Goal: Task Accomplishment & Management: Manage account settings

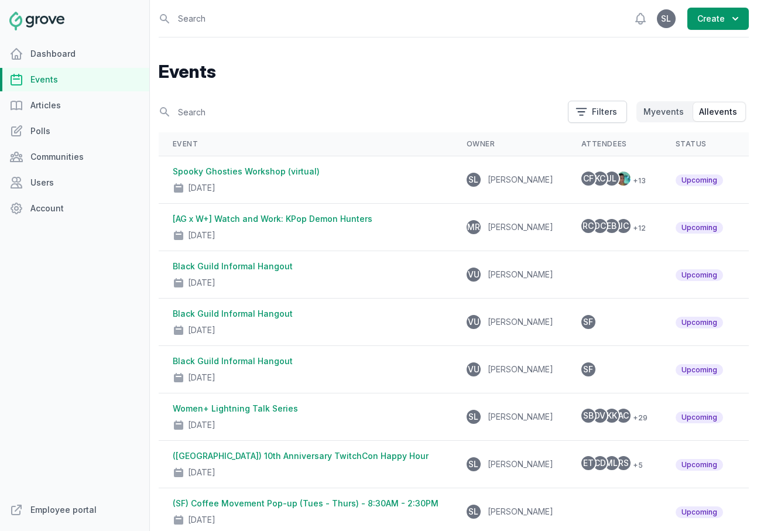
scroll to position [99, 0]
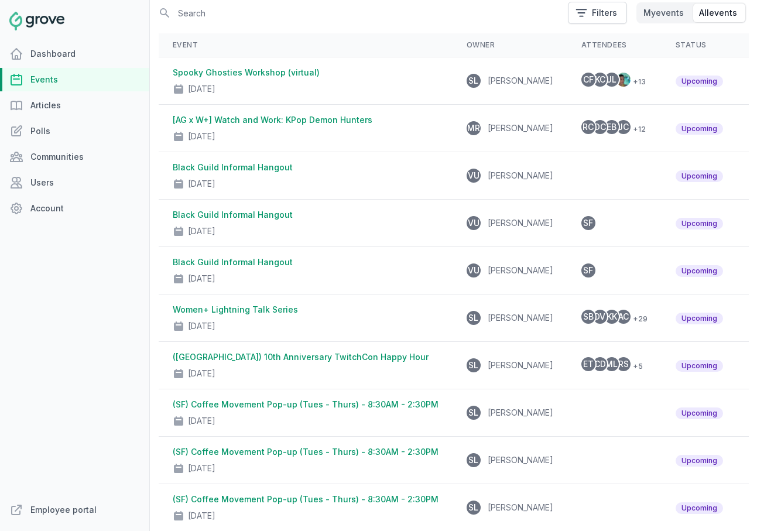
click at [59, 77] on link "Events" at bounding box center [74, 79] width 149 height 23
click at [262, 73] on link "Spooky Ghosties Workshop (virtual)" at bounding box center [246, 72] width 147 height 10
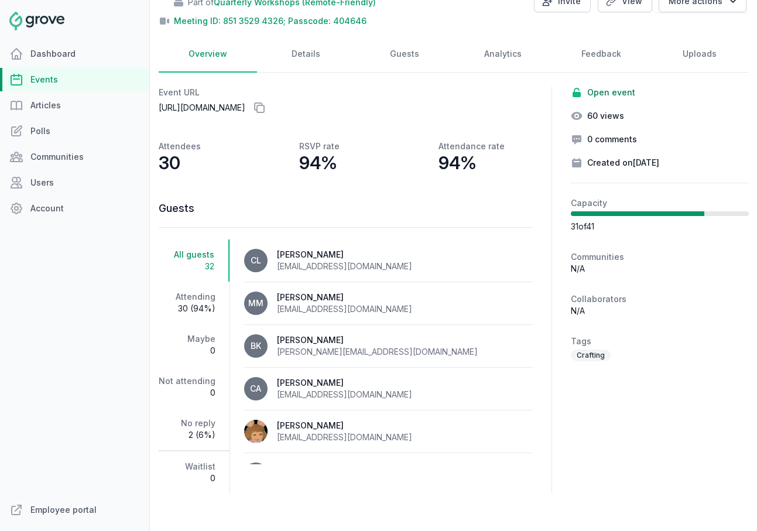
scroll to position [98, 0]
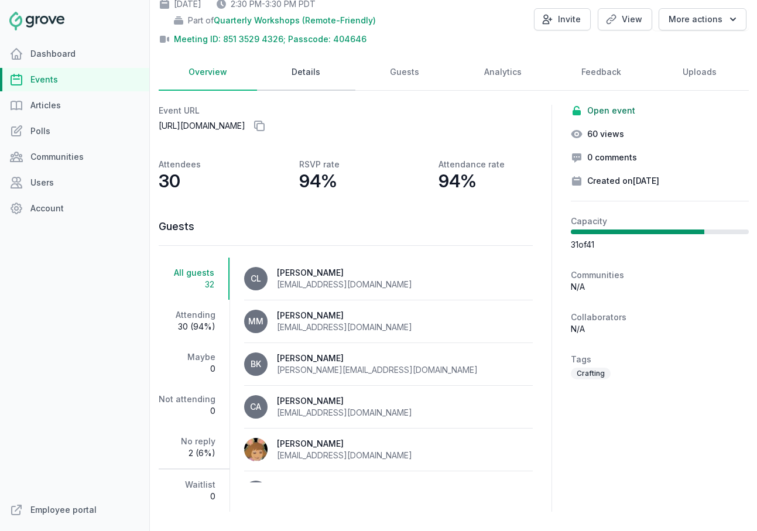
click at [304, 75] on link "Details" at bounding box center [306, 72] width 98 height 36
select select "84"
select select "virtual"
select select "false"
select select "2:30 PM"
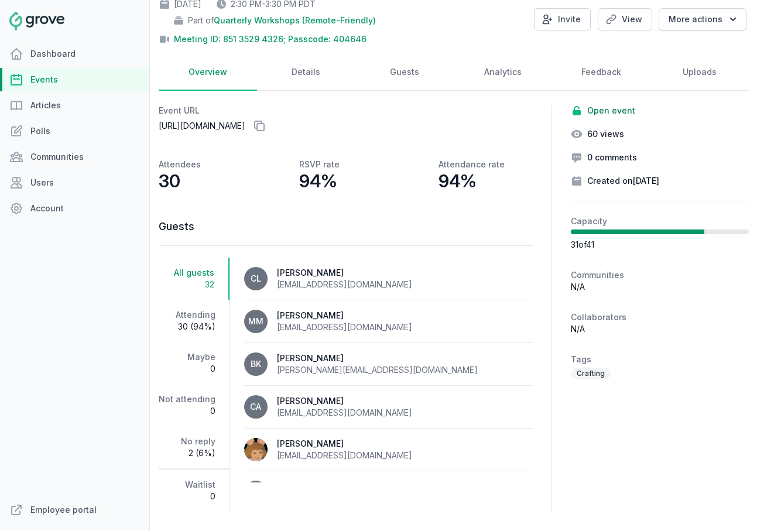
select select "3:30 PM"
select select "89"
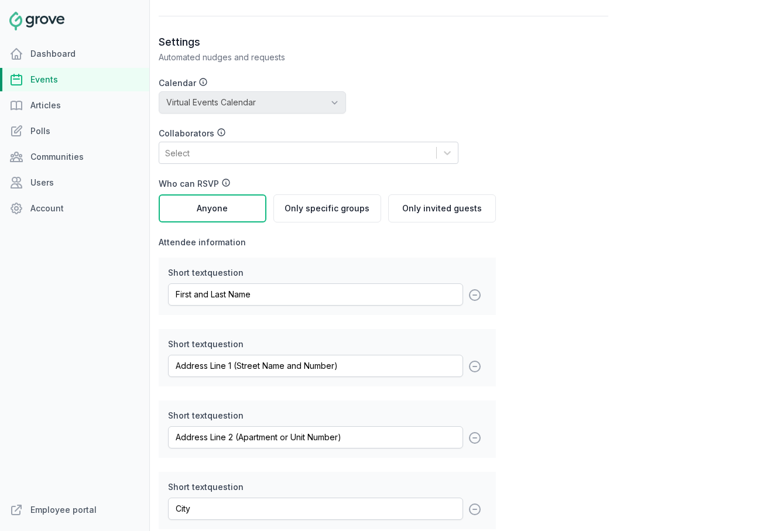
scroll to position [1983, 0]
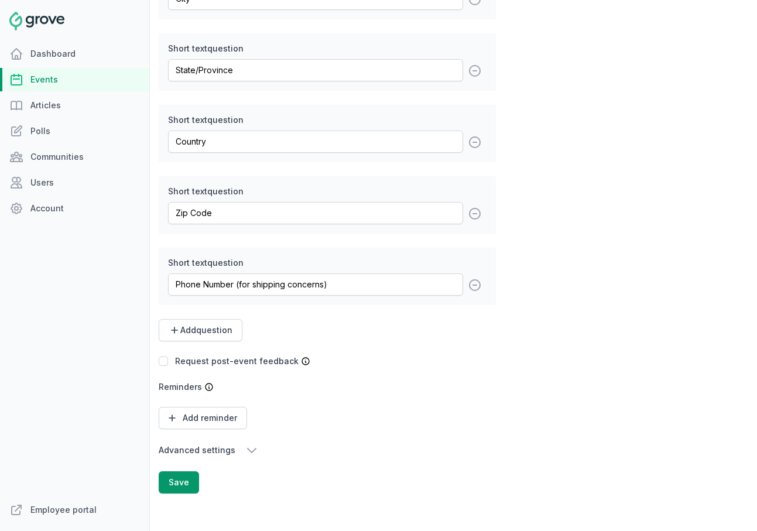
click at [249, 451] on icon "button" at bounding box center [252, 451] width 8 height 4
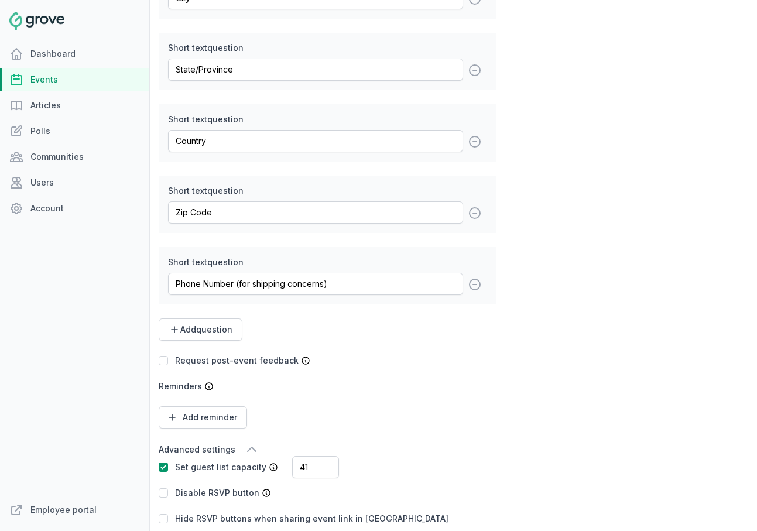
scroll to position [2102, 0]
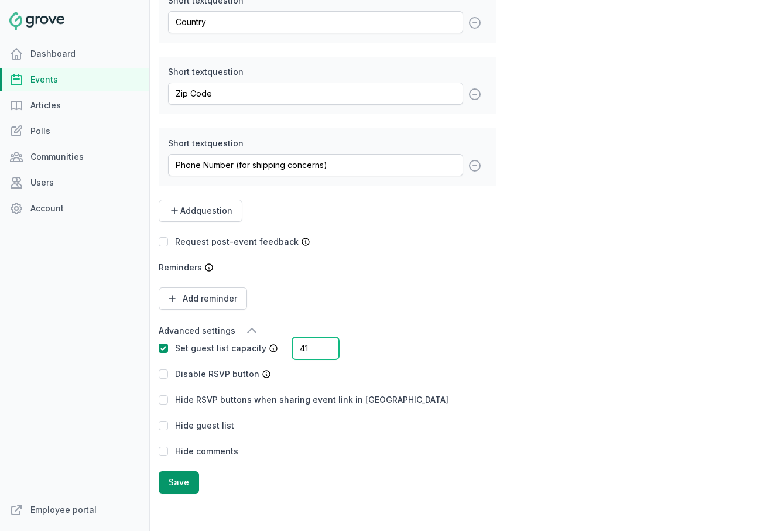
click at [308, 349] on input "41" at bounding box center [315, 348] width 47 height 22
type input "46"
click at [182, 481] on button "Save" at bounding box center [179, 483] width 40 height 22
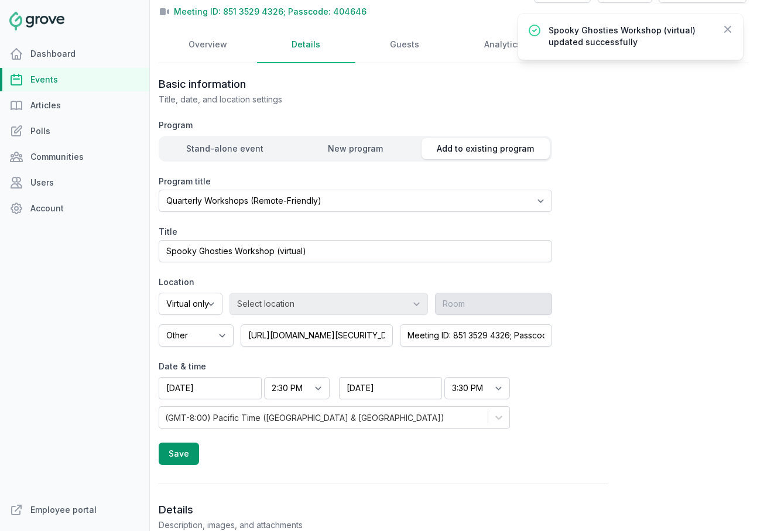
scroll to position [18, 0]
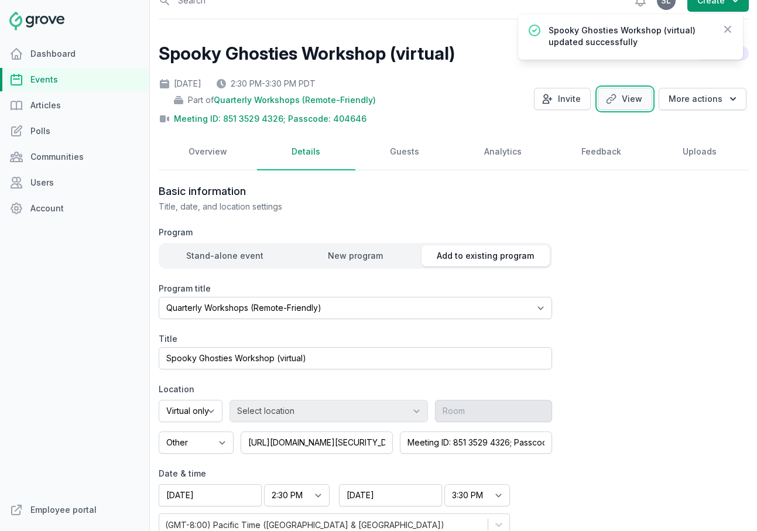
click at [623, 101] on link "View" at bounding box center [625, 99] width 54 height 22
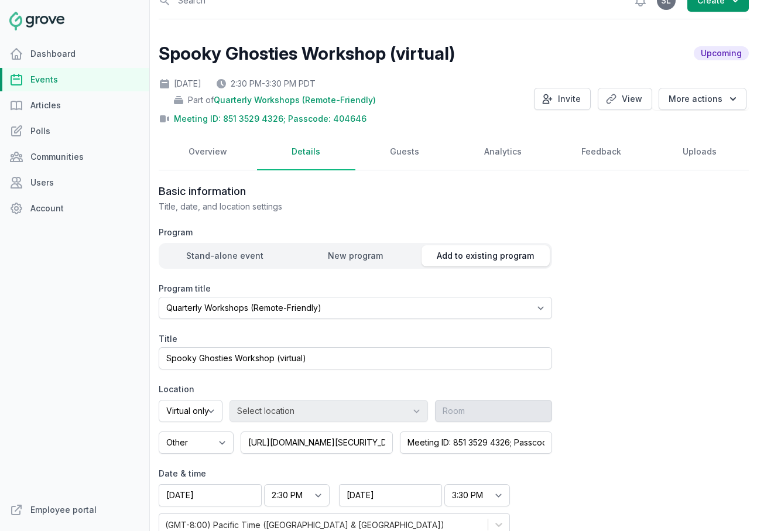
click at [60, 84] on link "Events" at bounding box center [74, 79] width 149 height 23
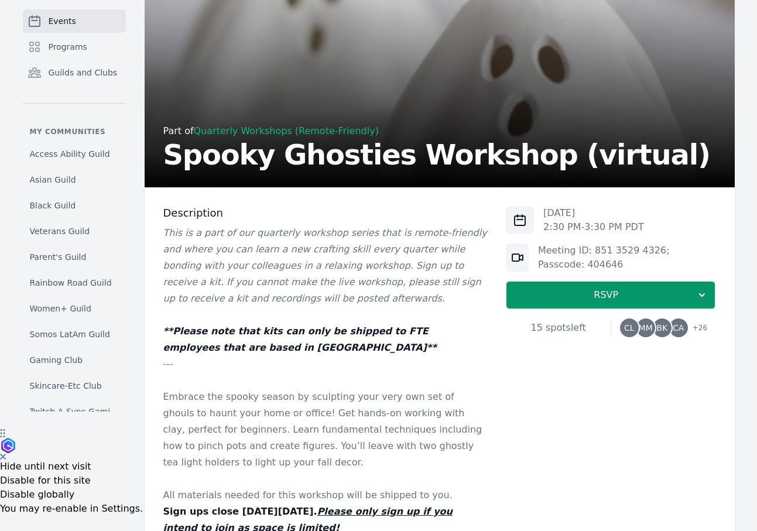
scroll to position [130, 0]
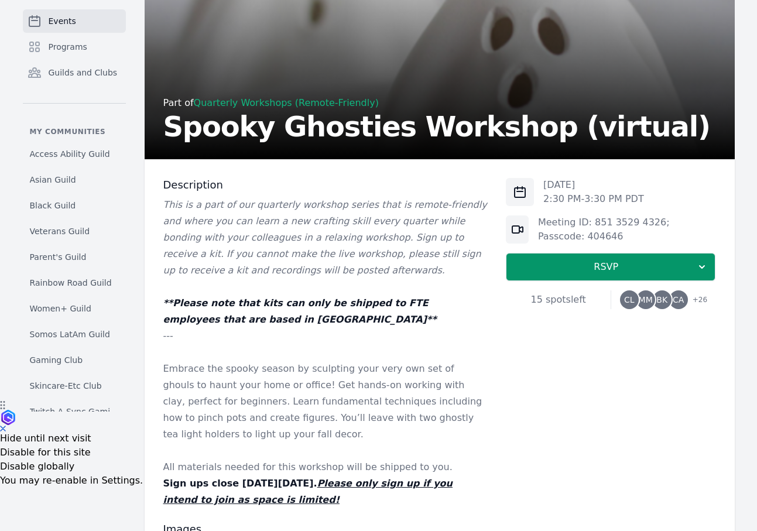
click at [661, 302] on span "BK" at bounding box center [662, 300] width 11 height 8
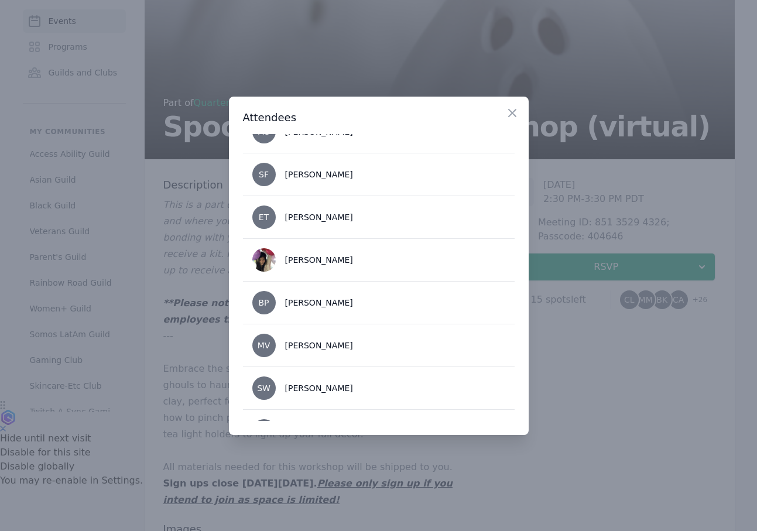
scroll to position [995, 0]
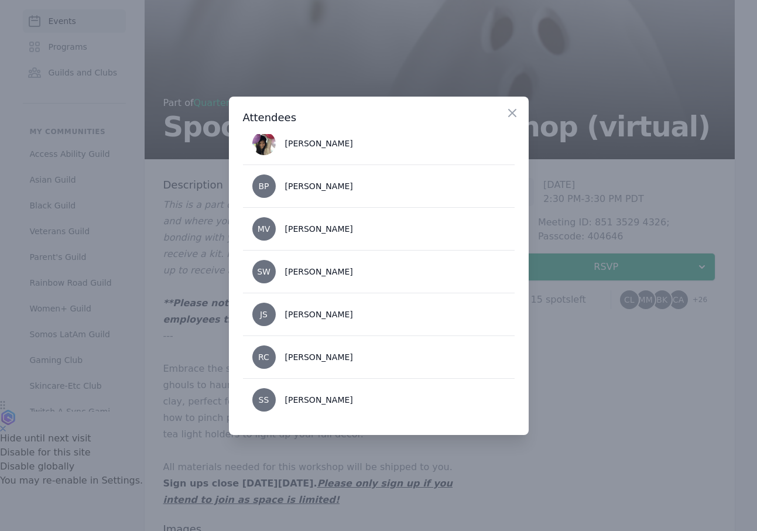
click at [590, 384] on div at bounding box center [378, 265] width 757 height 531
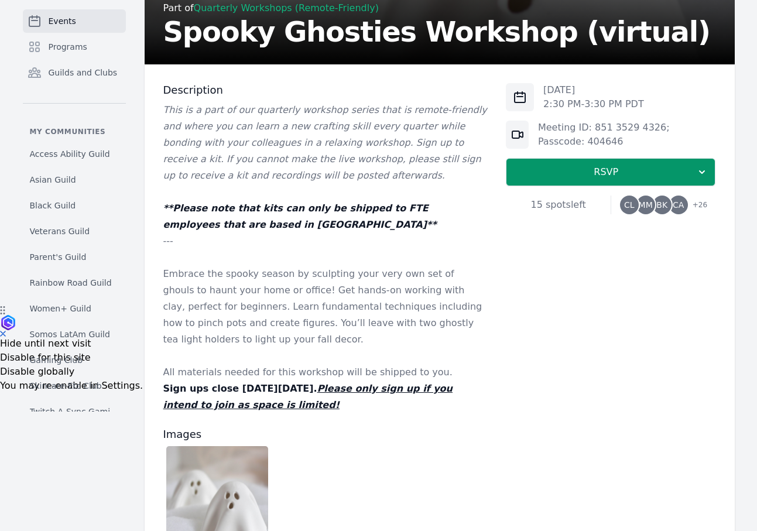
scroll to position [187, 0]
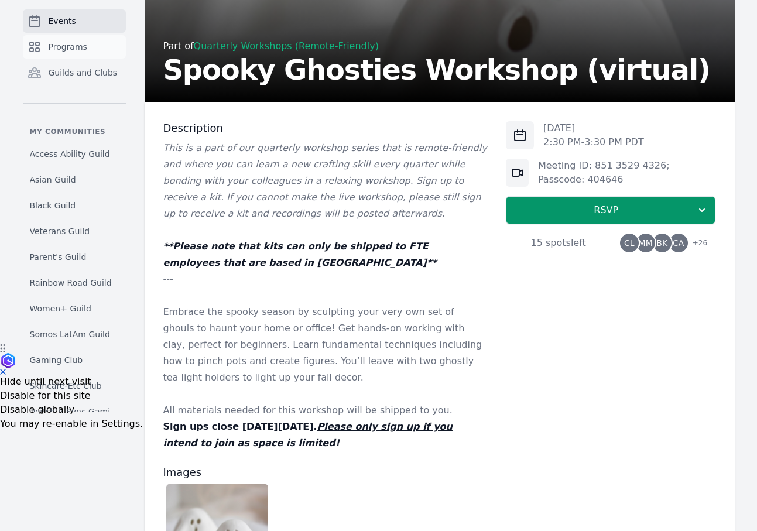
click at [98, 43] on link "Programs" at bounding box center [74, 46] width 103 height 23
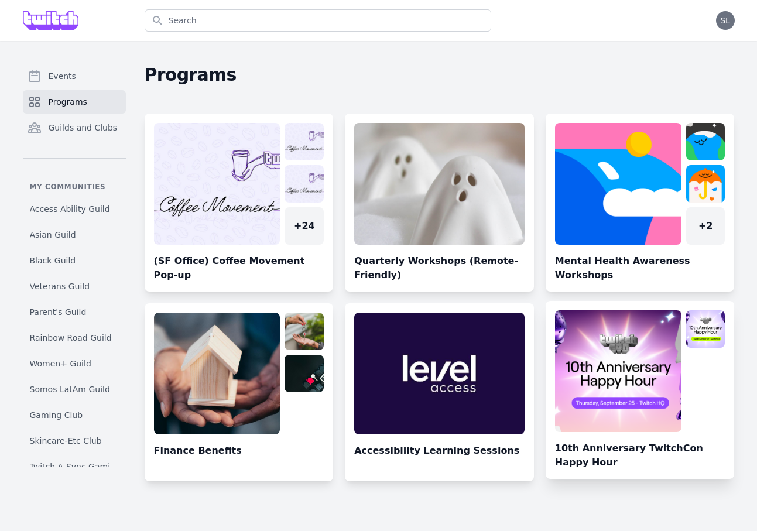
click at [620, 353] on link at bounding box center [640, 394] width 189 height 169
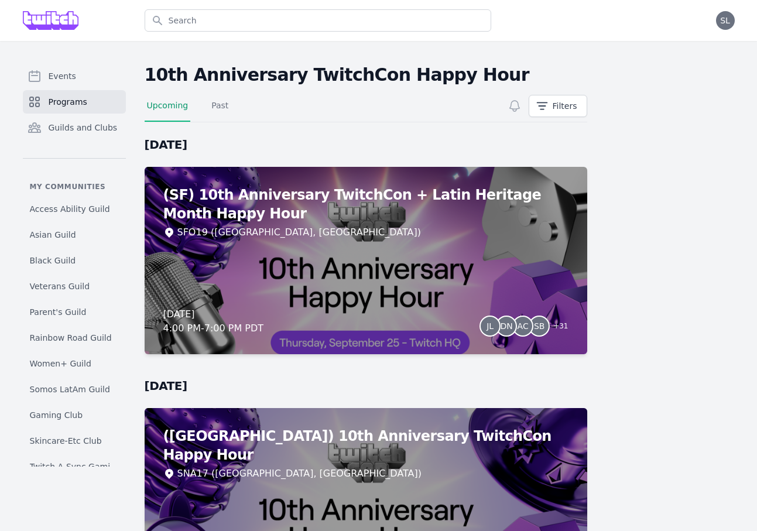
scroll to position [111, 0]
